Goal: Information Seeking & Learning: Learn about a topic

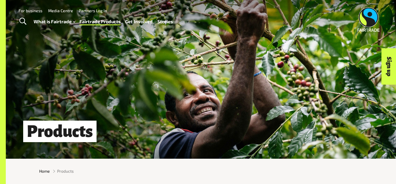
click at [23, 21] on span "Toggle Search" at bounding box center [22, 22] width 7 height 8
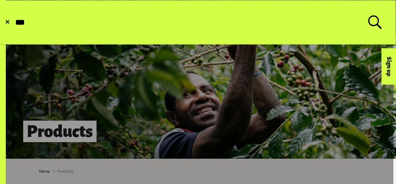
type input "***"
click at [14, 22] on button "Submit Search" at bounding box center [14, 22] width 0 height 0
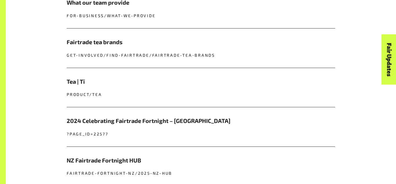
scroll to position [348, 0]
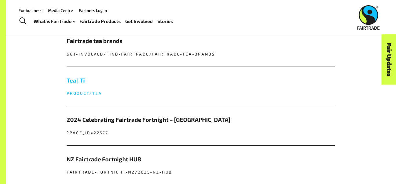
click at [87, 81] on h5 "Tea | Tī" at bounding box center [201, 80] width 269 height 9
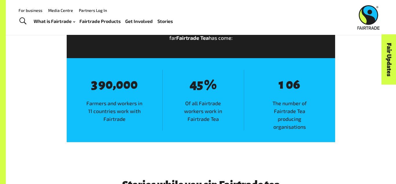
scroll to position [697, 0]
